Goal: Navigation & Orientation: Understand site structure

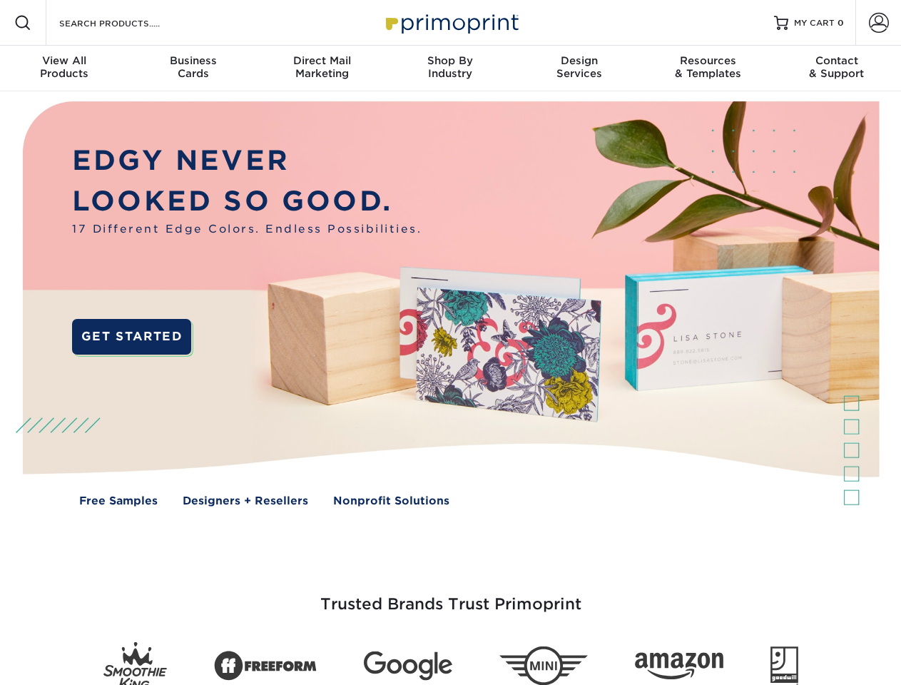
click at [450, 342] on img at bounding box center [449, 314] width 891 height 446
click at [23, 23] on span at bounding box center [22, 22] width 17 height 17
click at [878, 23] on span at bounding box center [879, 23] width 20 height 20
click at [64, 68] on div "View All Products" at bounding box center [64, 67] width 128 height 26
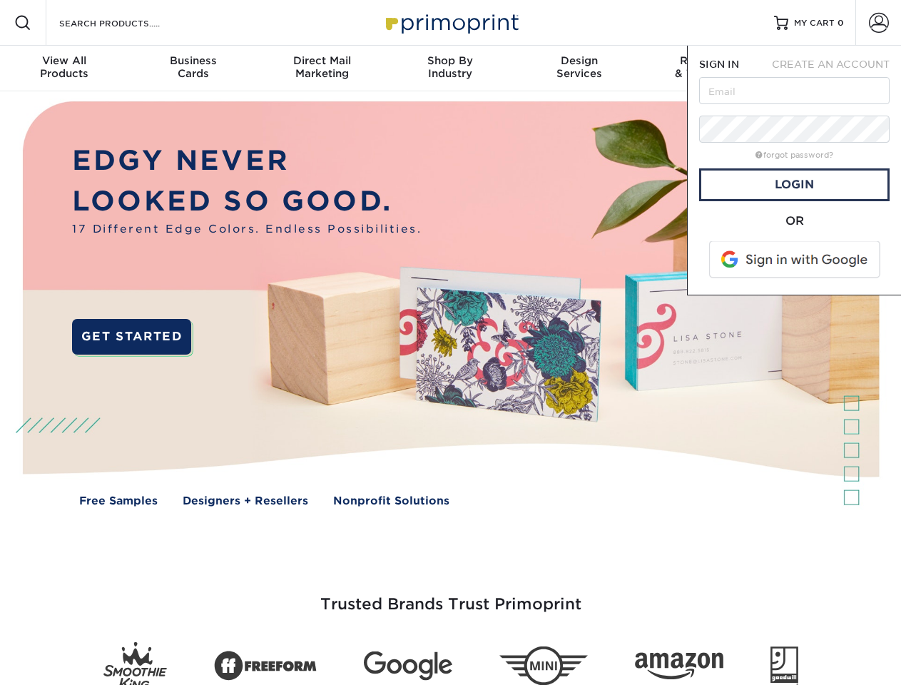
click at [193, 68] on div "Business Cards" at bounding box center [192, 67] width 128 height 26
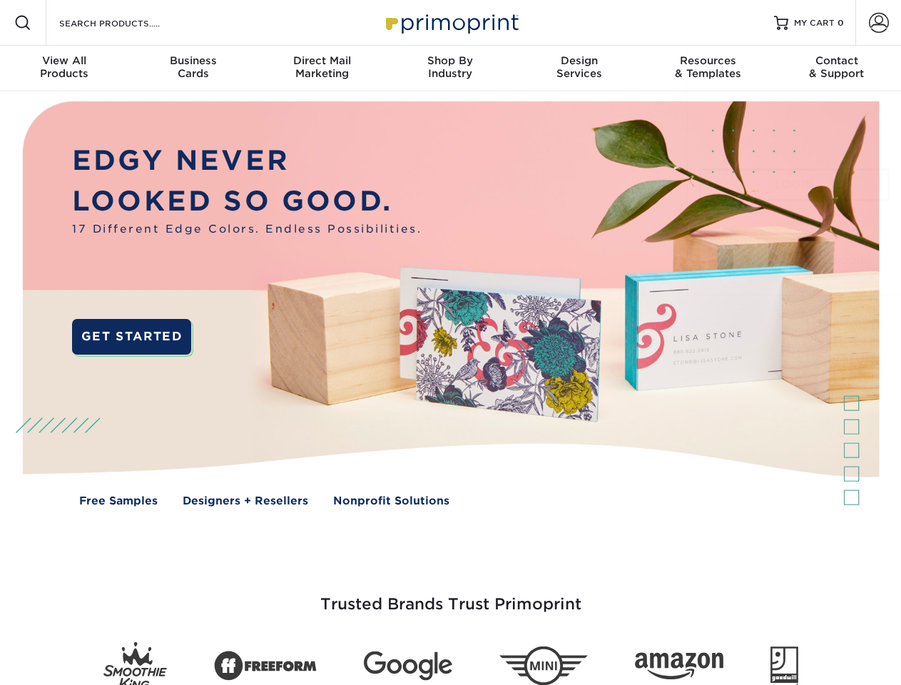
click at [322, 68] on div "Direct Mail Marketing" at bounding box center [321, 67] width 128 height 26
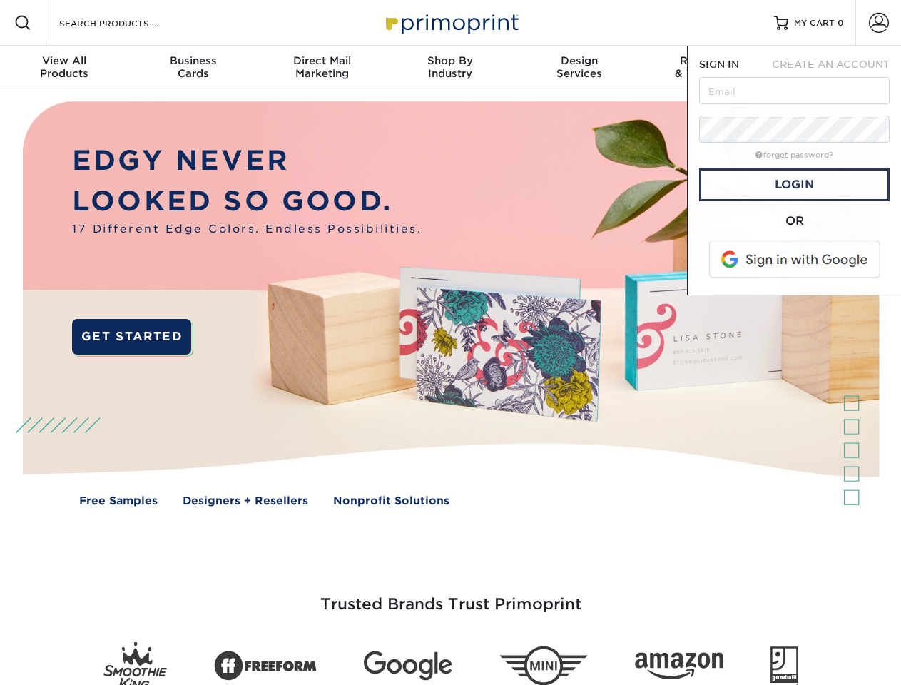
click at [450, 68] on div "Shop By Industry" at bounding box center [450, 67] width 128 height 26
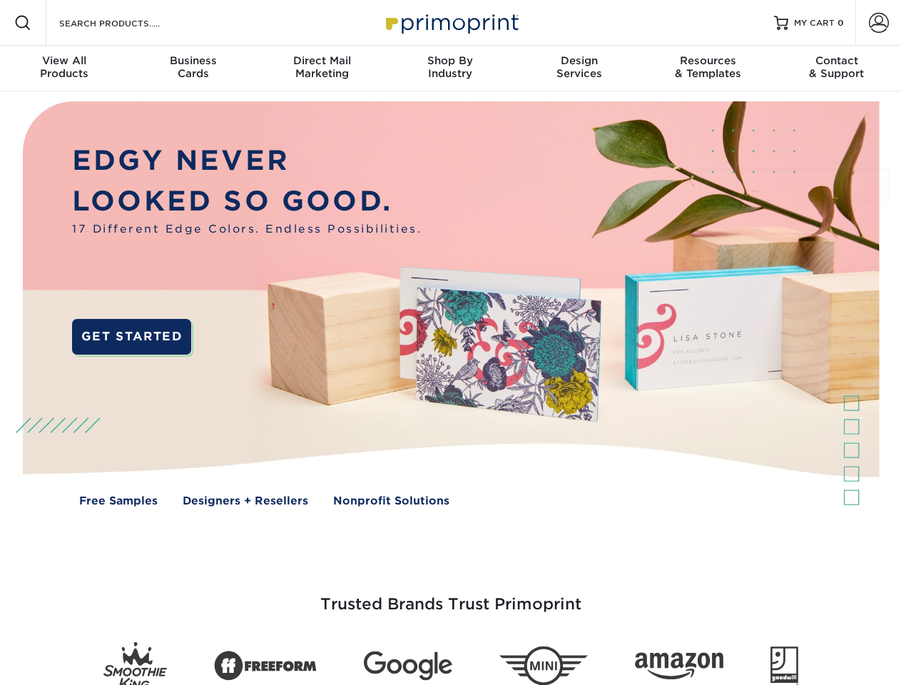
click at [579, 68] on div "Design Services" at bounding box center [579, 67] width 128 height 26
click at [707, 68] on div "Resources & Templates" at bounding box center [707, 67] width 128 height 26
click at [837, 68] on div "Contact & Support" at bounding box center [836, 67] width 128 height 26
